Goal: Use online tool/utility: Utilize a website feature to perform a specific function

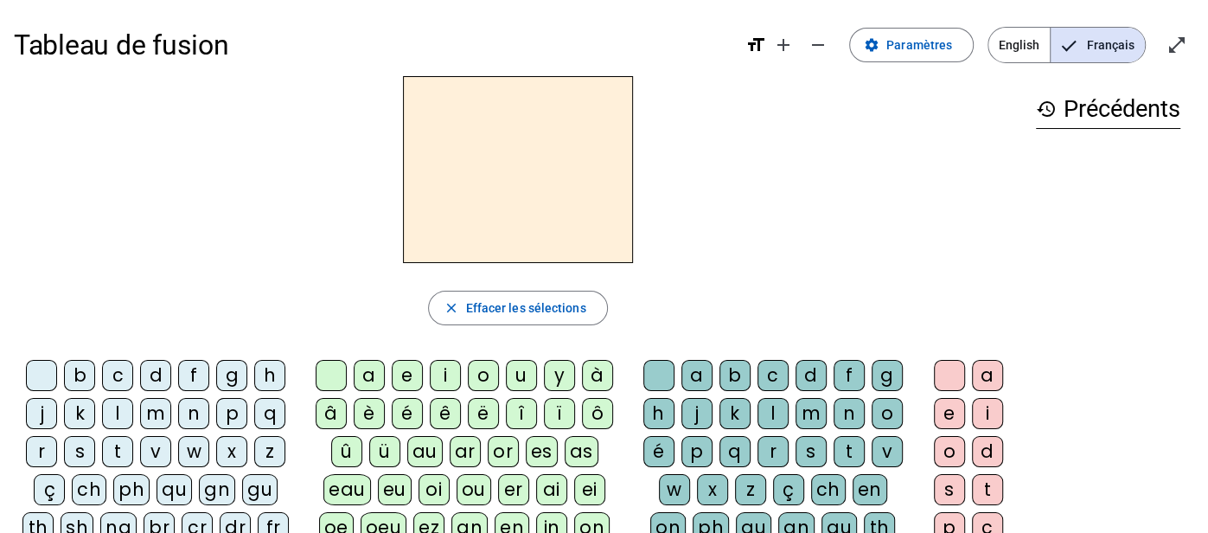
click at [207, 373] on div "f" at bounding box center [193, 375] width 31 height 31
click at [367, 373] on div "a" at bounding box center [369, 375] width 31 height 31
click at [842, 418] on div "n" at bounding box center [848, 413] width 31 height 31
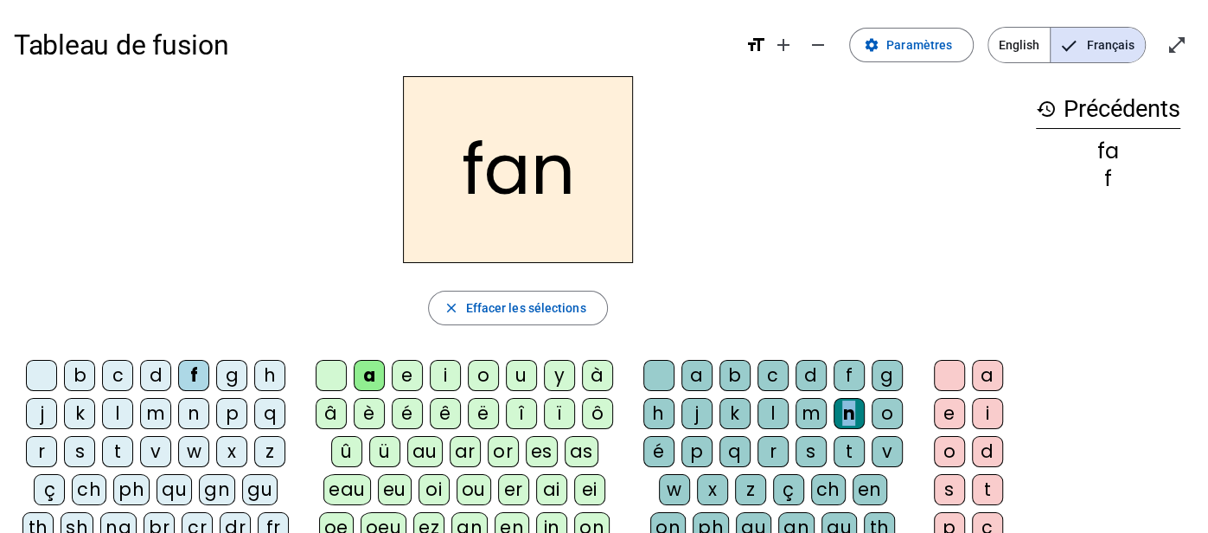
click at [842, 418] on div "n" at bounding box center [848, 413] width 31 height 31
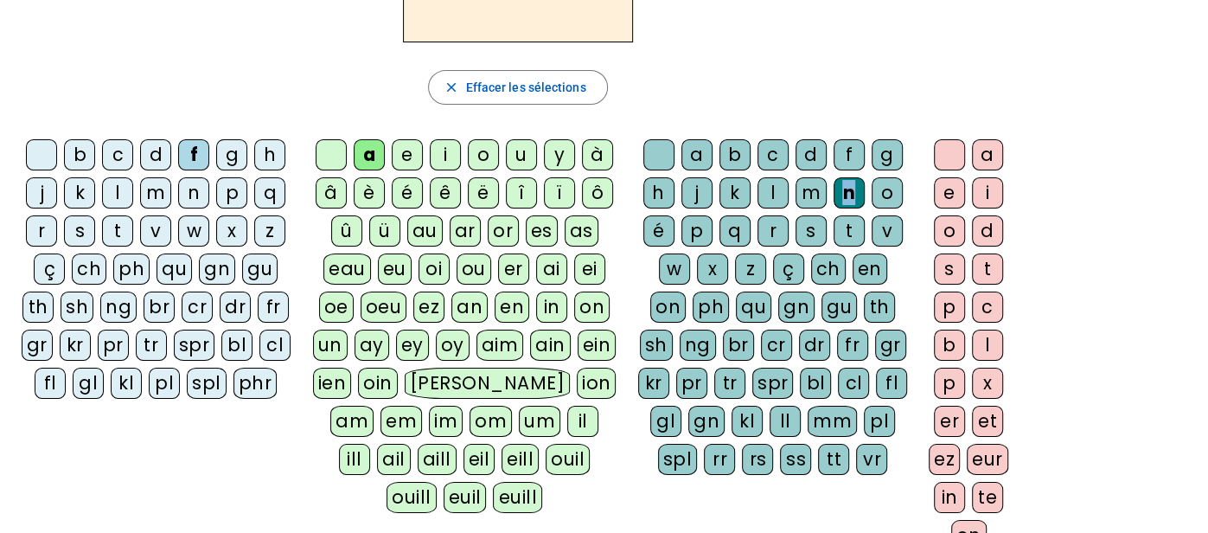
scroll to position [222, 0]
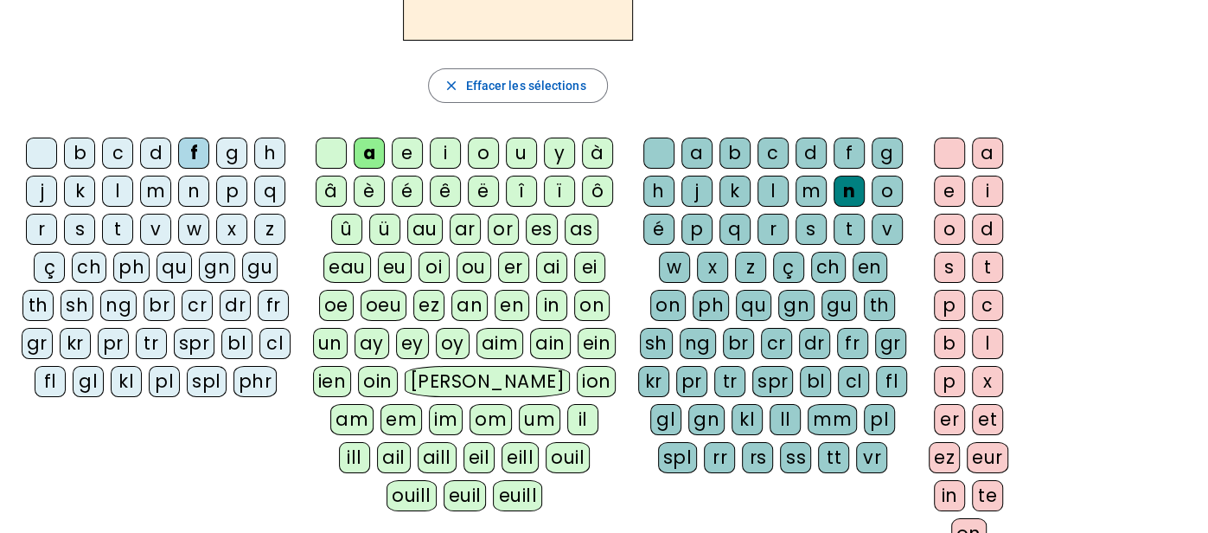
click at [942, 414] on div "er" at bounding box center [949, 419] width 31 height 31
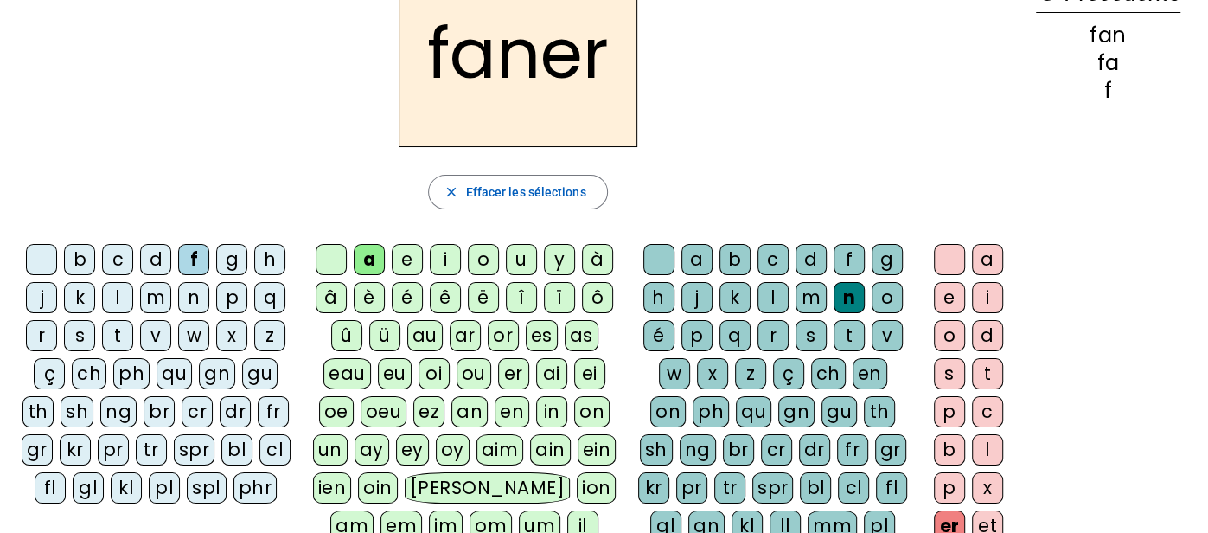
scroll to position [0, 0]
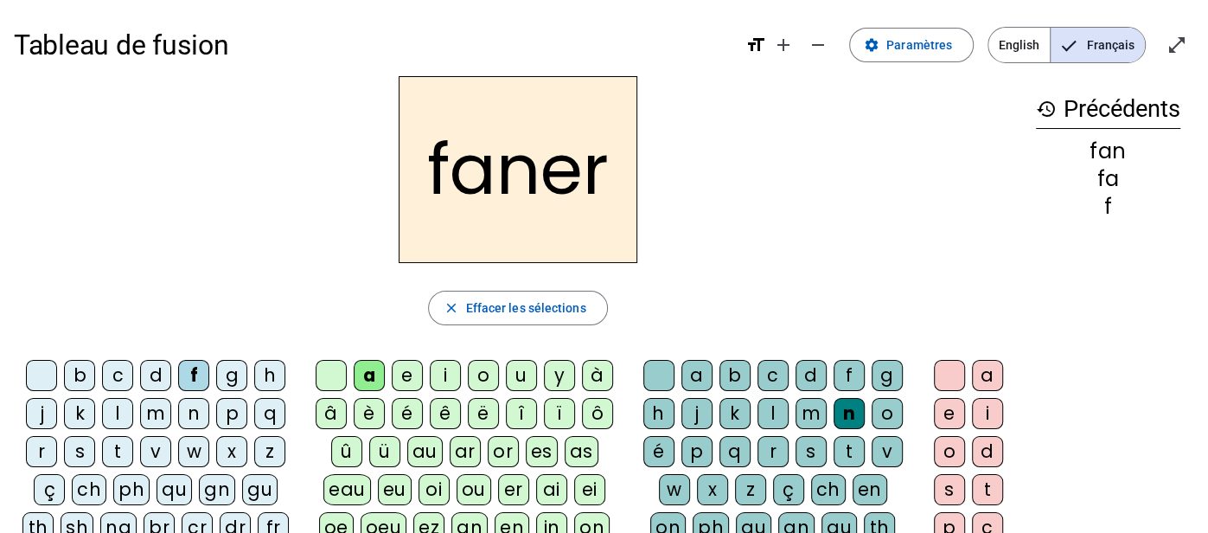
click at [227, 410] on div "p" at bounding box center [231, 413] width 31 height 31
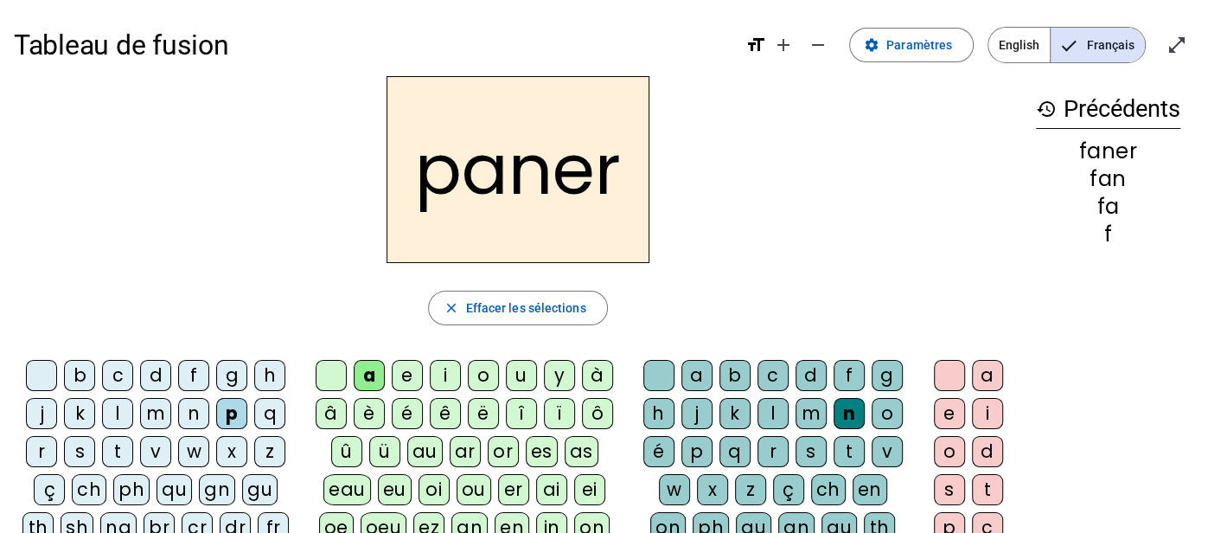
click at [879, 455] on div "v" at bounding box center [886, 451] width 31 height 31
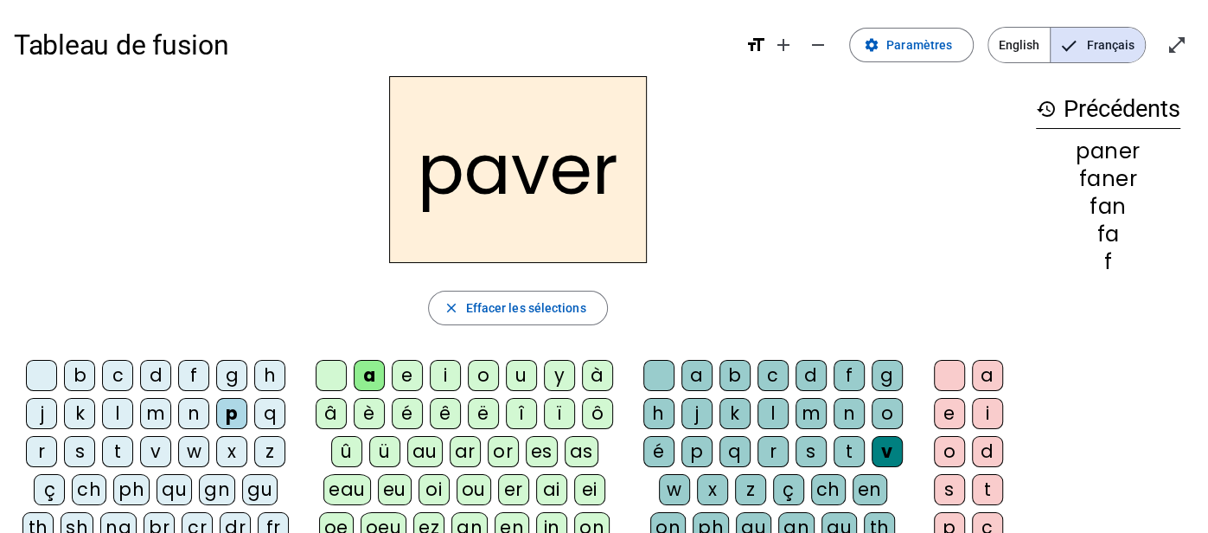
click at [80, 377] on div "b" at bounding box center [79, 375] width 31 height 31
click at [124, 408] on div "l" at bounding box center [117, 413] width 31 height 31
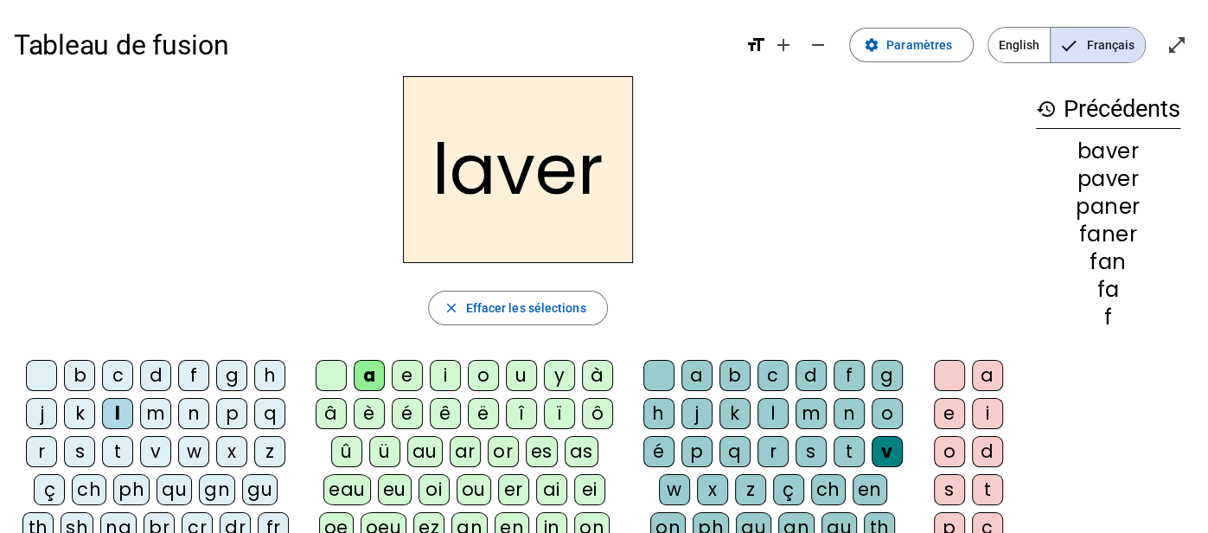
click at [769, 374] on div "c" at bounding box center [772, 375] width 31 height 31
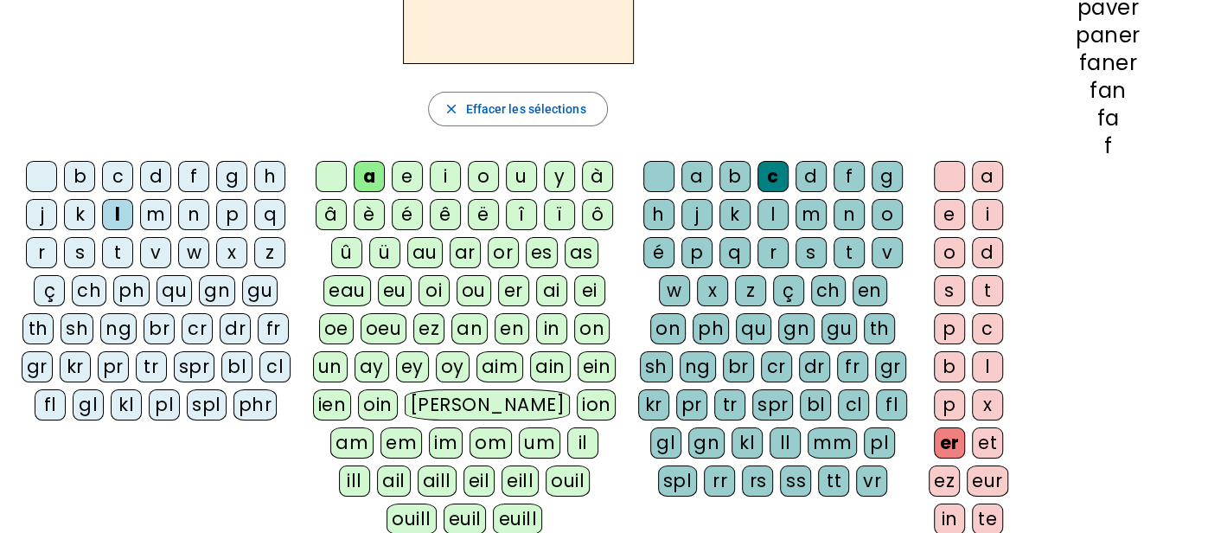
scroll to position [200, 0]
click at [172, 397] on div "pl" at bounding box center [164, 403] width 31 height 31
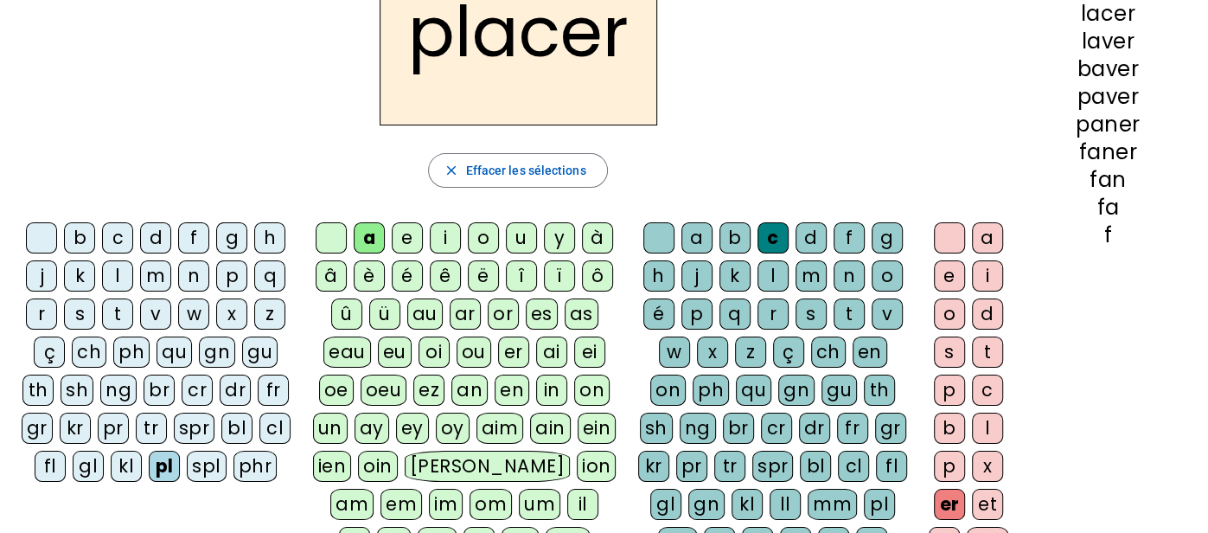
scroll to position [139, 0]
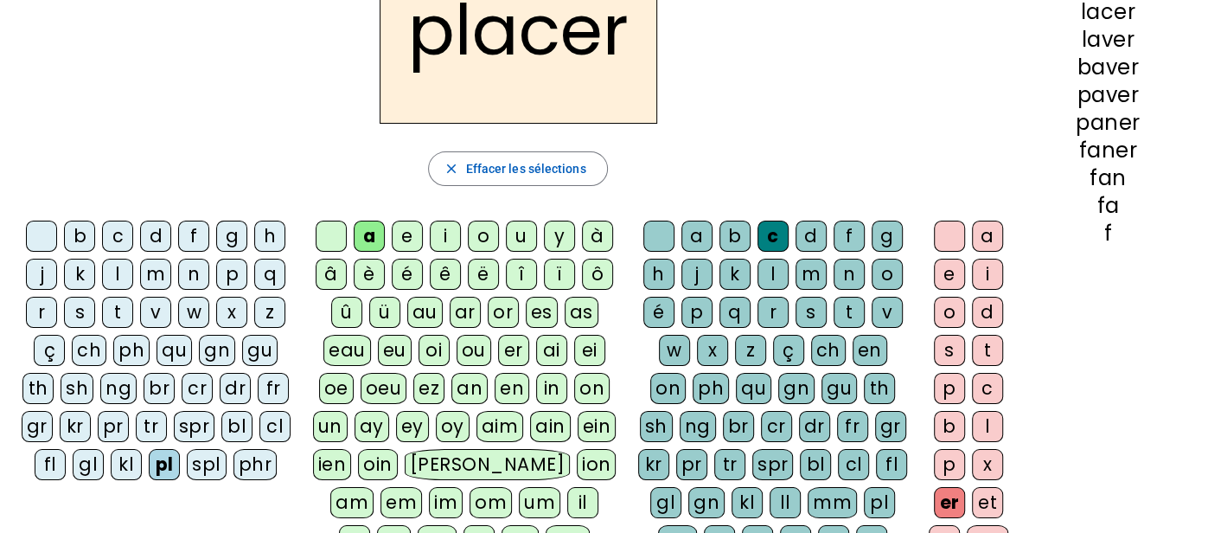
click at [93, 456] on div "gl" at bounding box center [88, 464] width 31 height 31
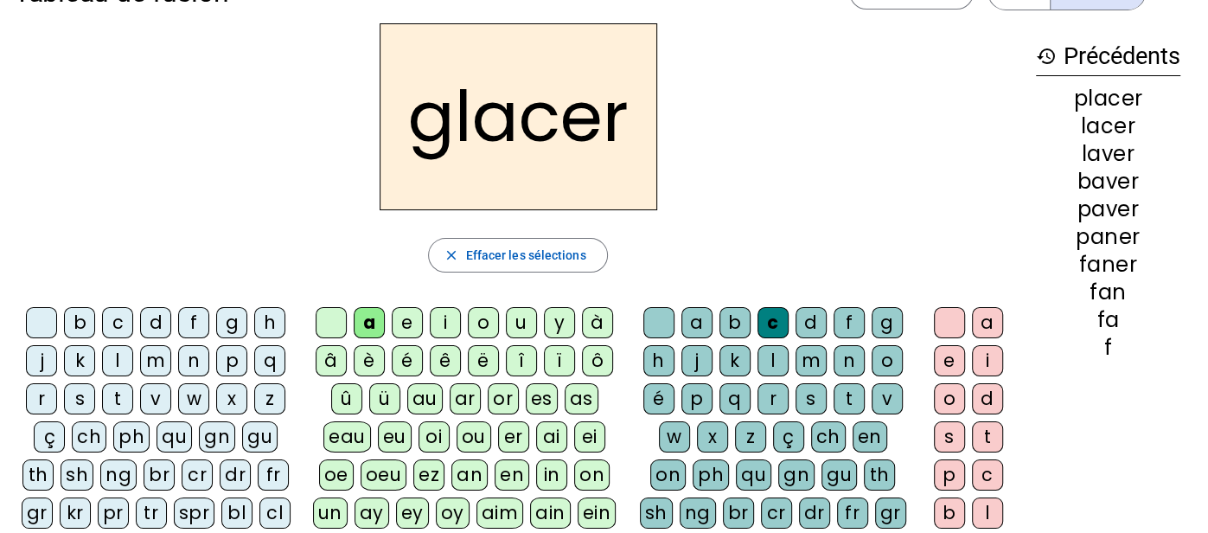
scroll to position [0, 0]
